Goal: Complete application form

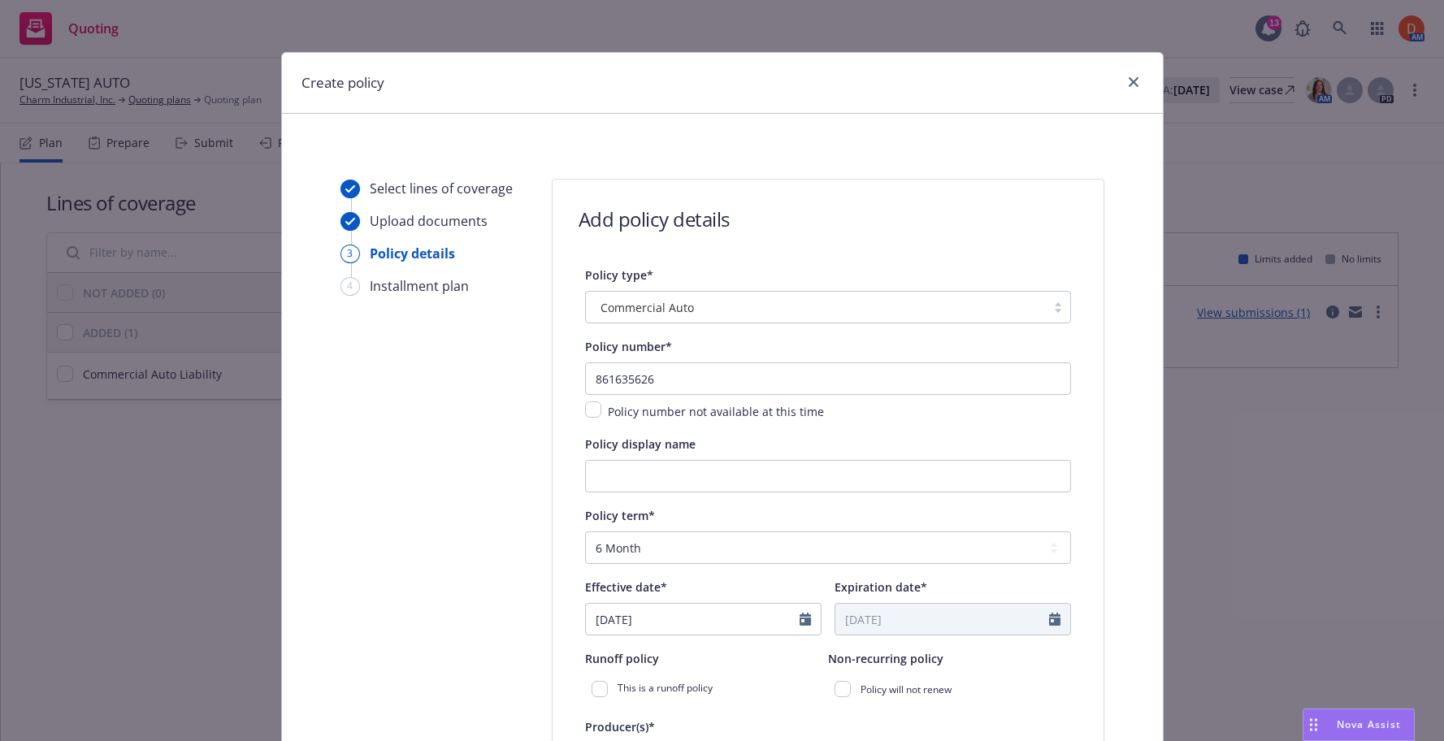
select select "6"
